Goal: Find specific page/section: Find specific page/section

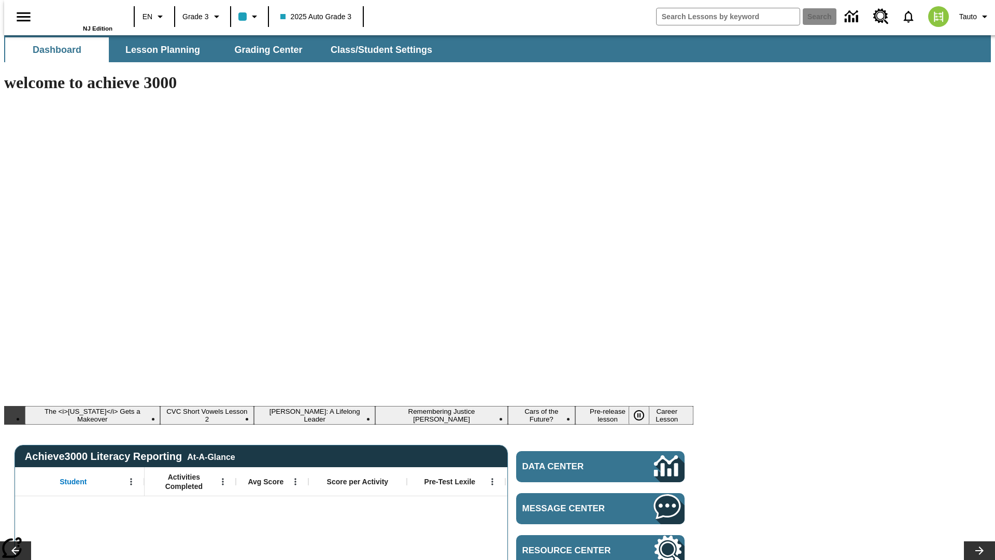
type input "-1"
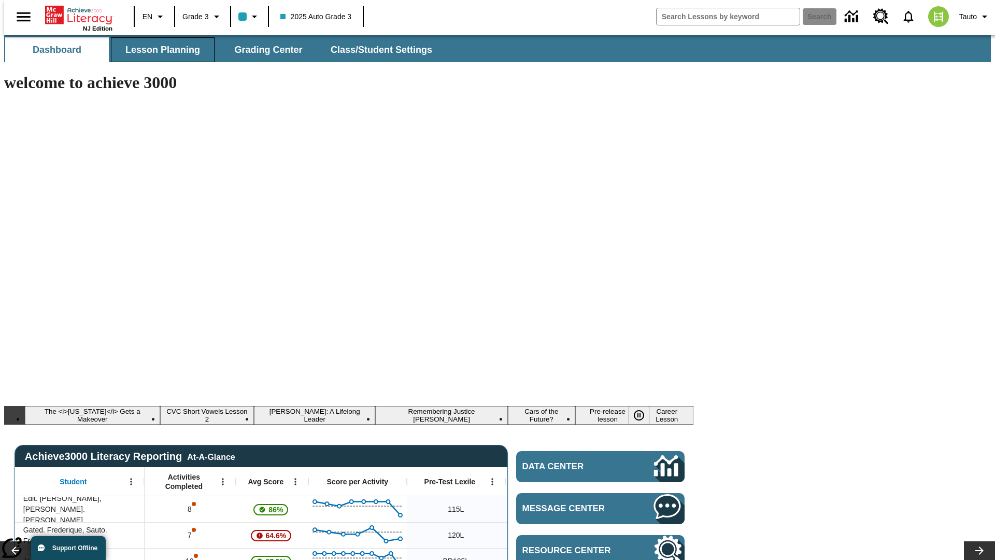
click at [159, 50] on span "Lesson Planning" at bounding box center [162, 50] width 75 height 12
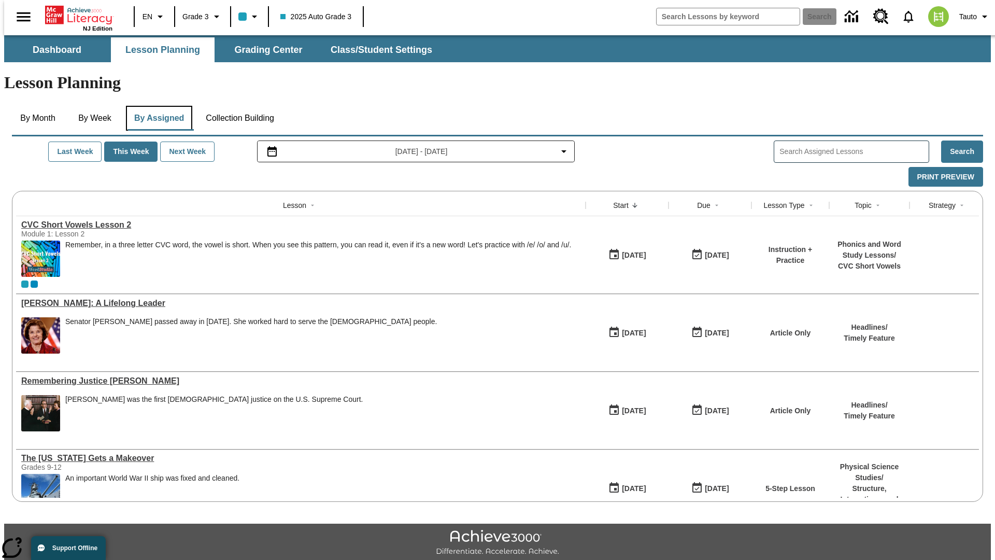
click at [157, 106] on button "By Assigned" at bounding box center [159, 118] width 66 height 25
click at [951, 167] on button "Print Preview" at bounding box center [946, 177] width 75 height 20
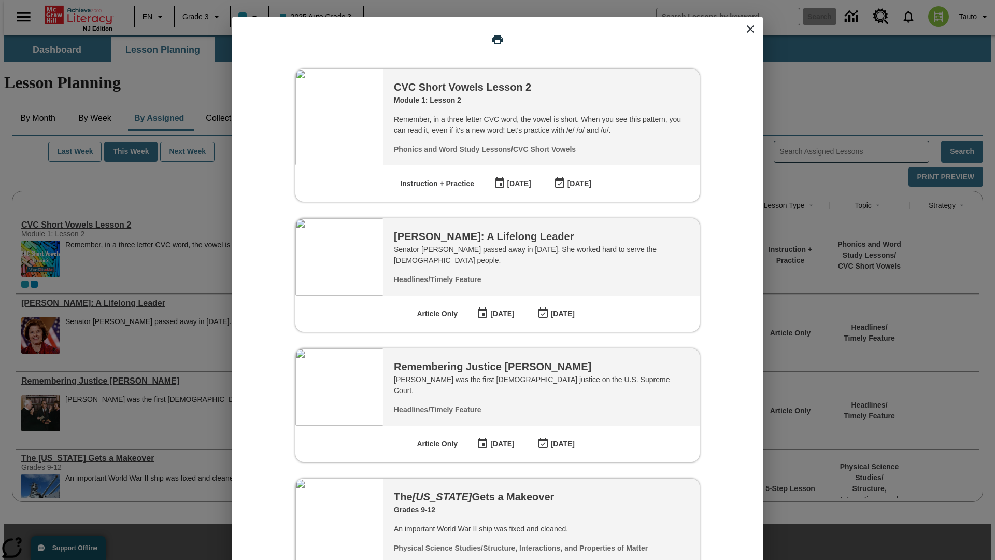
click at [751, 29] on icon "close modal" at bounding box center [750, 28] width 7 height 7
